Goal: Transaction & Acquisition: Purchase product/service

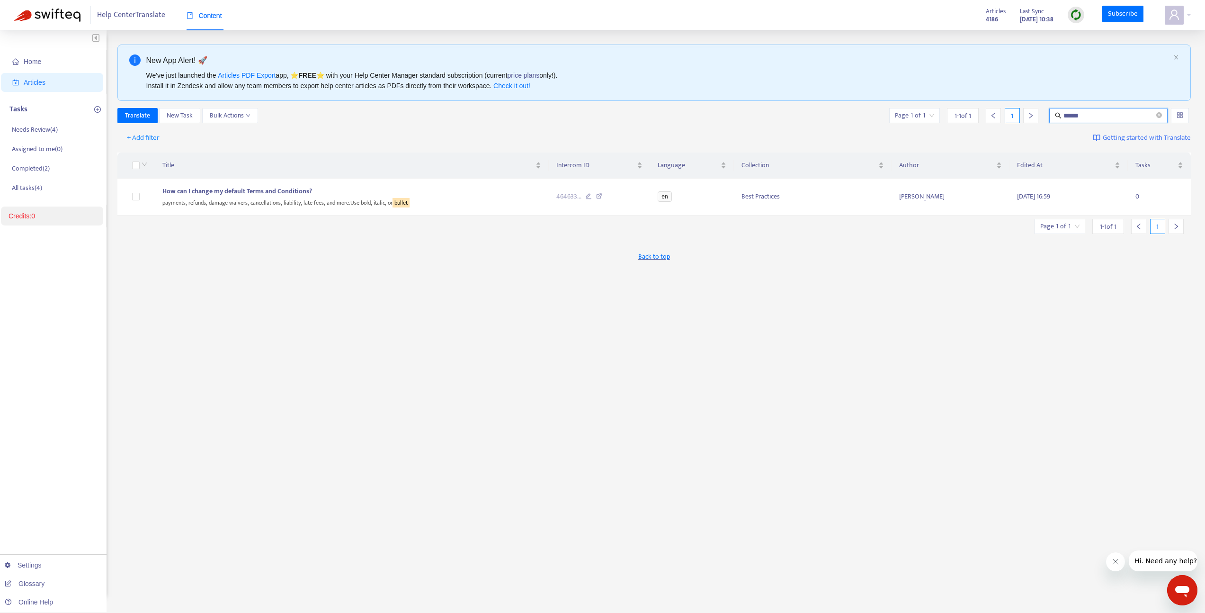
click at [35, 219] on link "Credits: 0" at bounding box center [22, 216] width 27 height 8
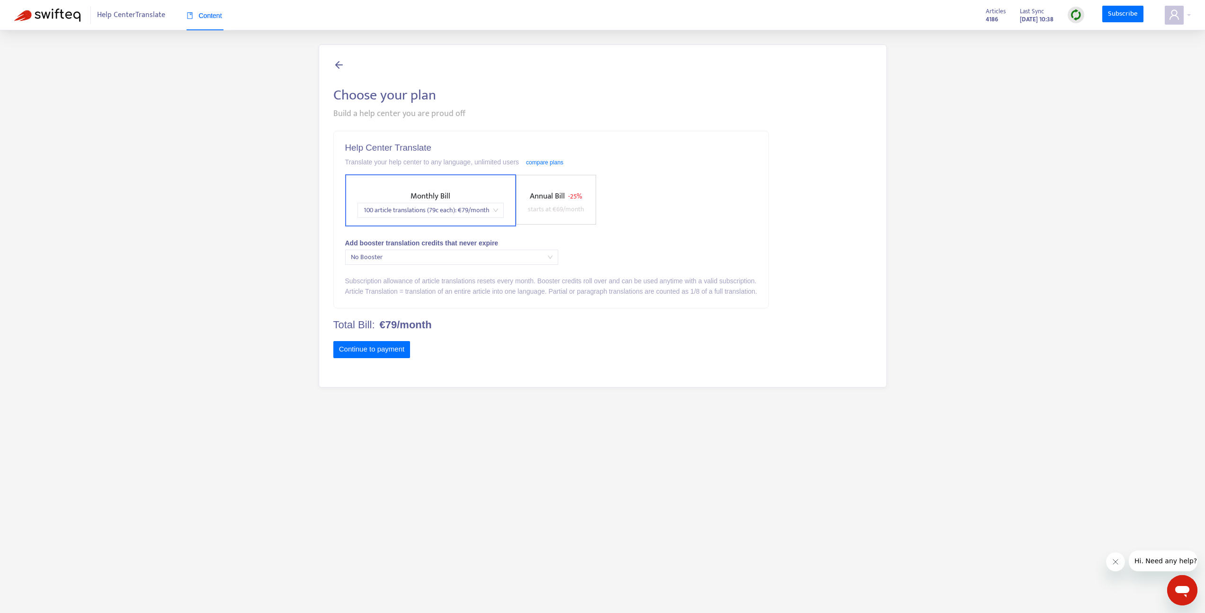
click at [338, 65] on icon at bounding box center [338, 65] width 11 height 12
